Goal: Understand site structure: Understand site structure

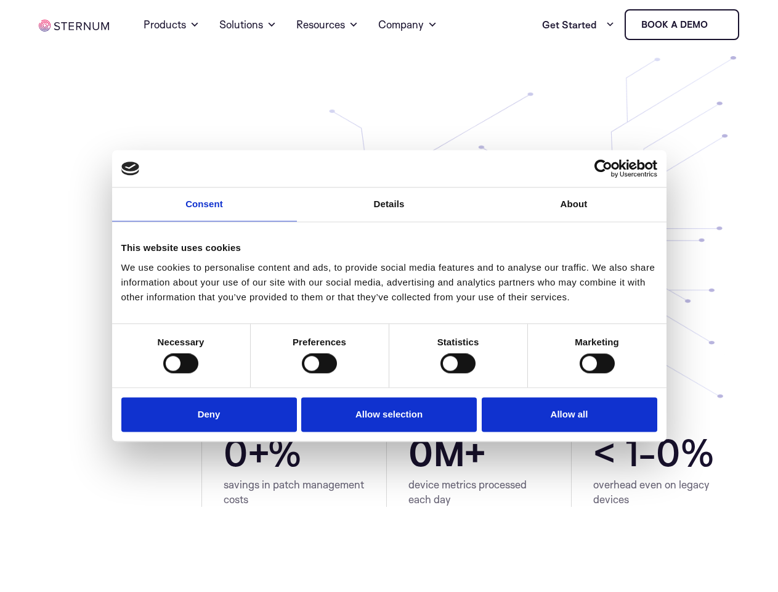
click at [205, 211] on link "Consent" at bounding box center [204, 204] width 185 height 34
click at [390, 211] on link "Details" at bounding box center [389, 204] width 185 height 34
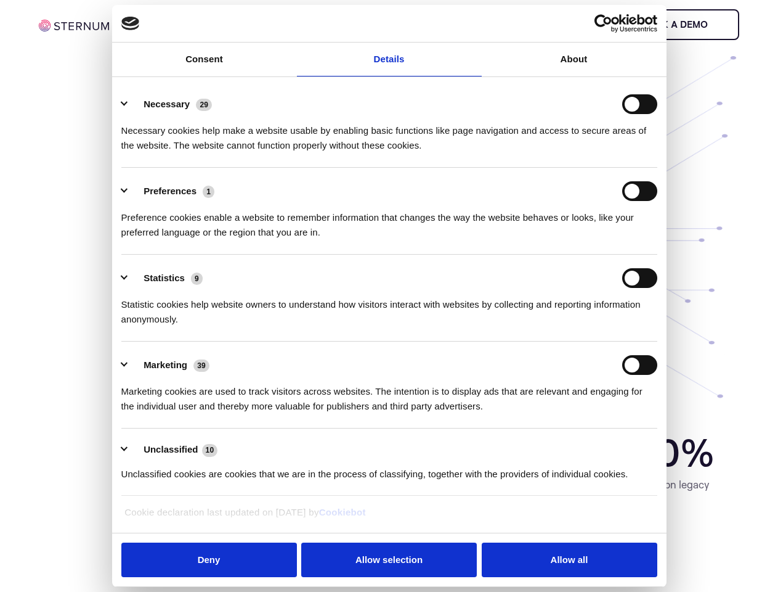
click at [574, 153] on div "Necessary cookies help make a website usable by enabling basic functions like p…" at bounding box center [389, 133] width 536 height 39
click at [181, 327] on div "Statistic cookies help website owners to understand how visitors interact with …" at bounding box center [389, 307] width 536 height 39
click at [319, 327] on div "Statistic cookies help website owners to understand how visitors interact with …" at bounding box center [389, 307] width 536 height 39
click at [458, 327] on div "Statistic cookies help website owners to understand how visitors interact with …" at bounding box center [389, 307] width 536 height 39
click at [597, 327] on div "Statistic cookies help website owners to understand how visitors interact with …" at bounding box center [389, 307] width 536 height 39
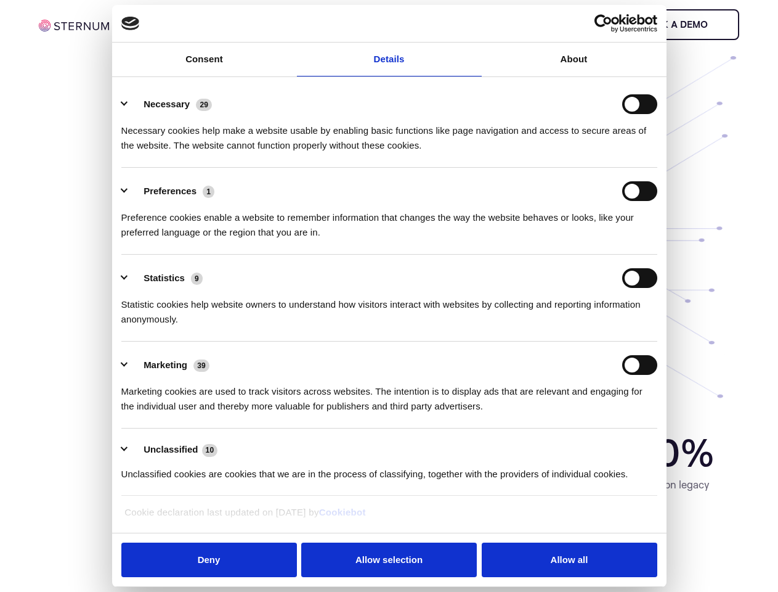
click at [212, 416] on li "Marketing 39 Marketing cookies are used to track visitors across websites. The …" at bounding box center [389, 384] width 536 height 87
click at [390, 416] on li "Marketing 39 Marketing cookies are used to track visitors across websites. The …" at bounding box center [389, 384] width 536 height 87
click at [566, 416] on li "Marketing 39 Marketing cookies are used to track visitors across websites. The …" at bounding box center [389, 384] width 536 height 87
